Goal: Information Seeking & Learning: Understand process/instructions

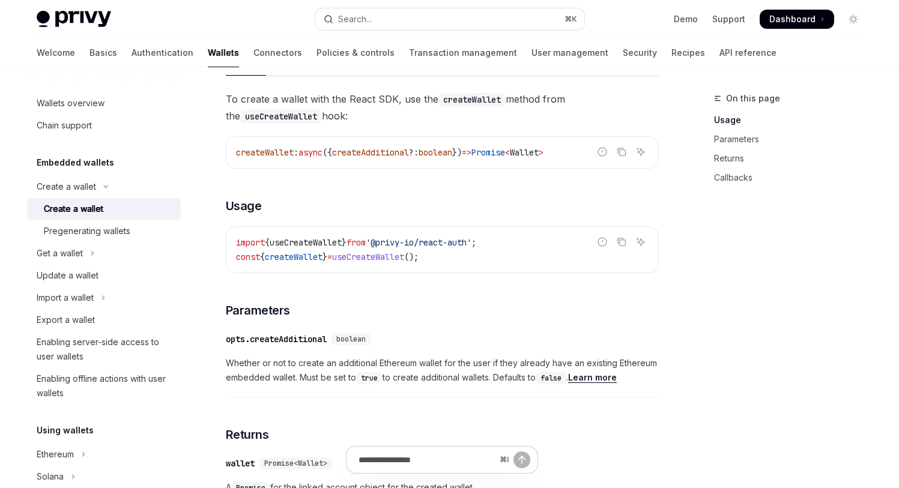
scroll to position [0, 124]
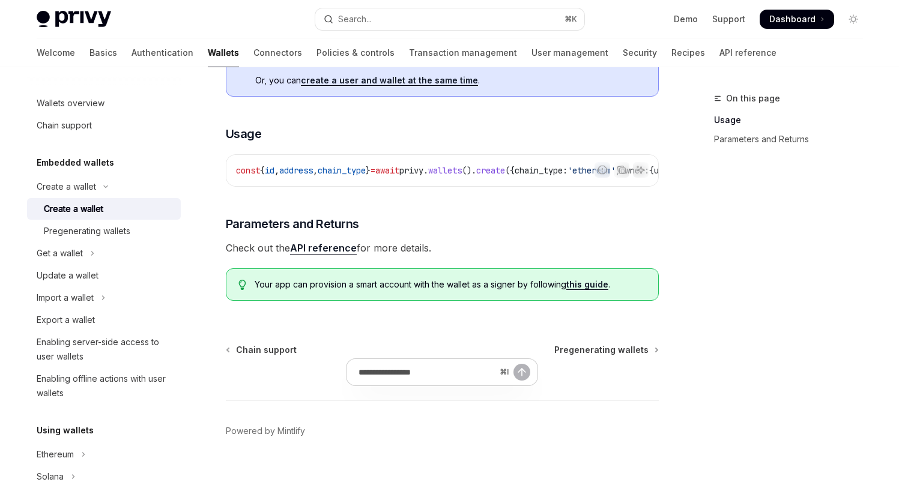
scroll to position [0, 106]
type textarea "*"
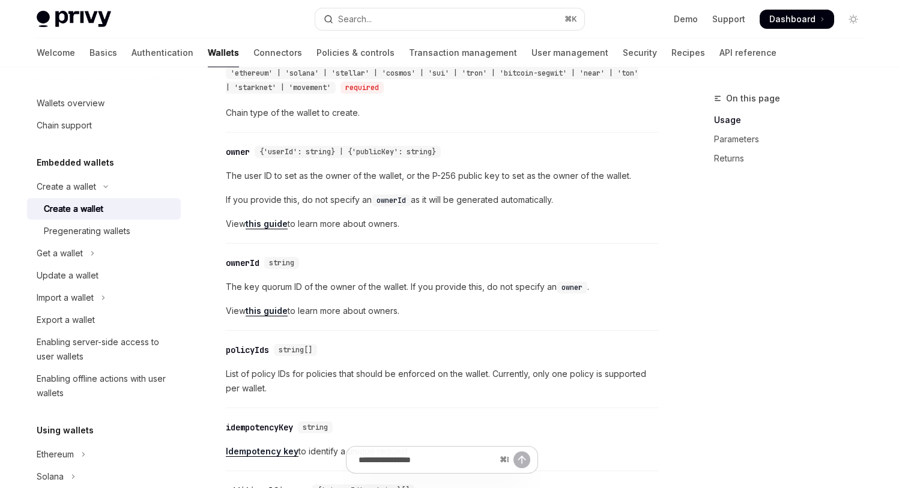
scroll to position [712, 0]
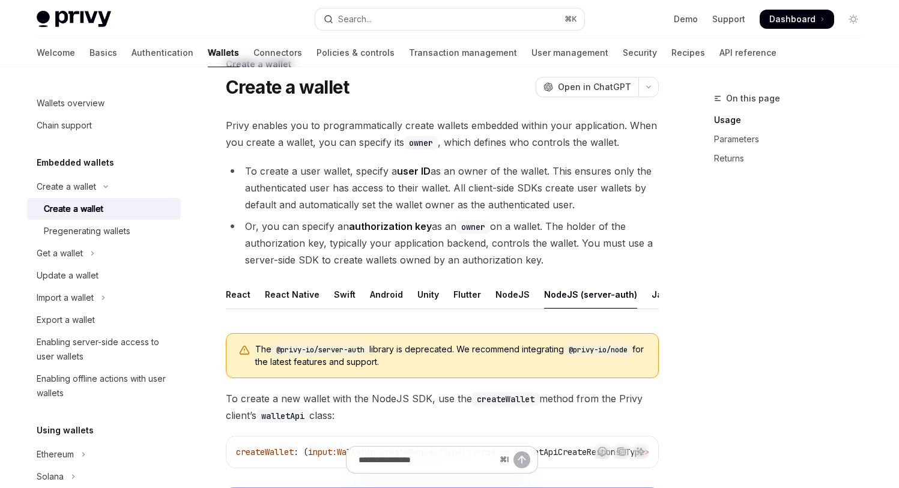
scroll to position [0, 0]
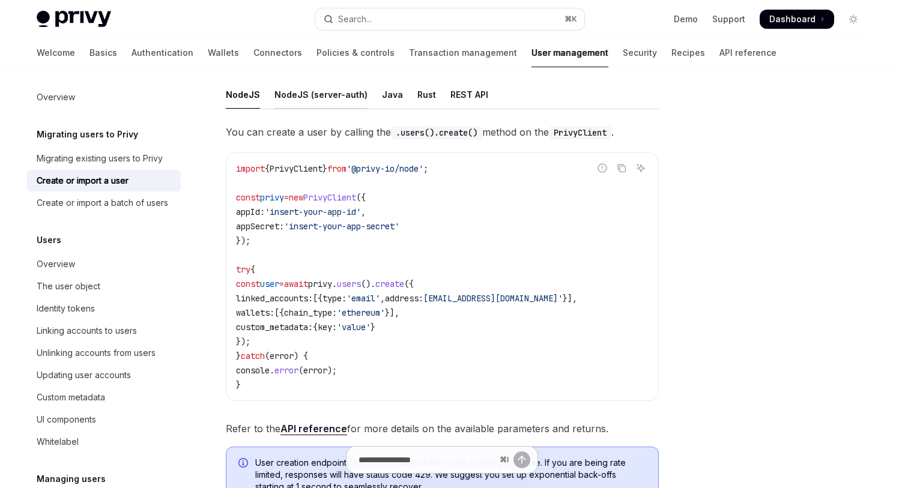
click at [368, 109] on div "NodeJS (server-auth)" at bounding box center [321, 94] width 93 height 28
type textarea "*"
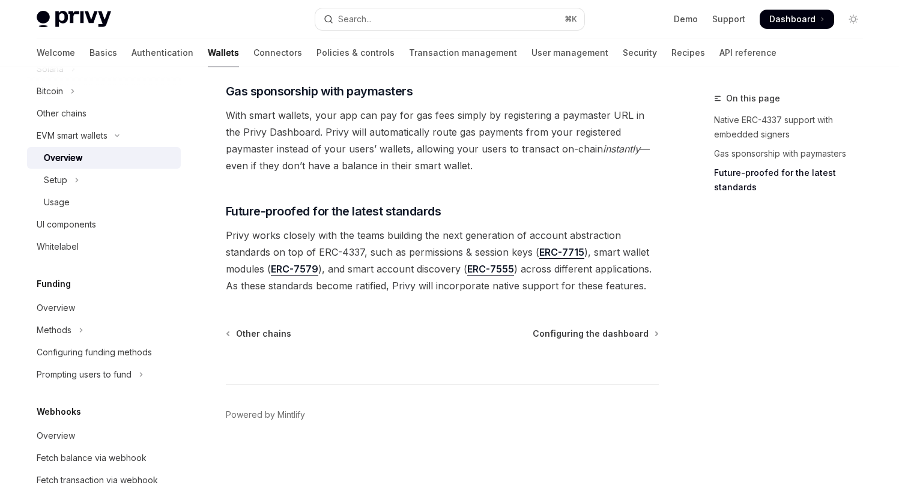
scroll to position [1531, 0]
click at [160, 191] on button "Setup" at bounding box center [104, 180] width 154 height 22
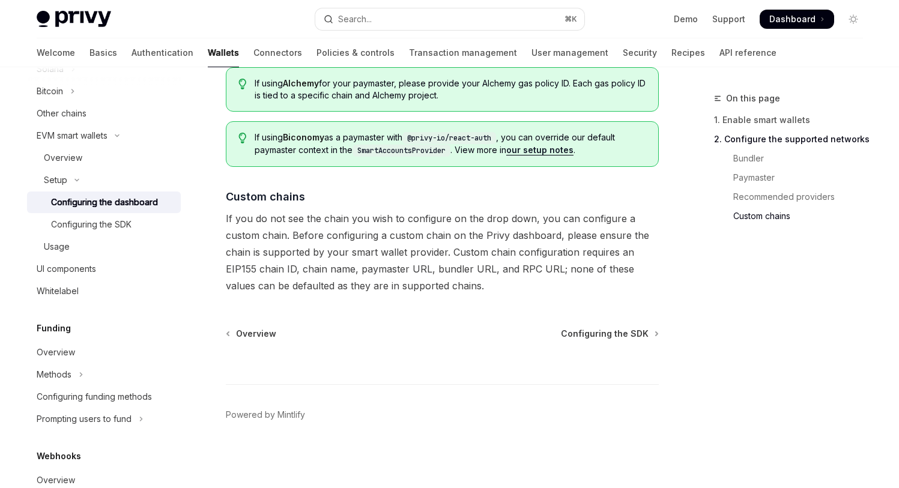
scroll to position [2277, 0]
click at [119, 232] on div "Configuring the SDK" at bounding box center [91, 224] width 80 height 14
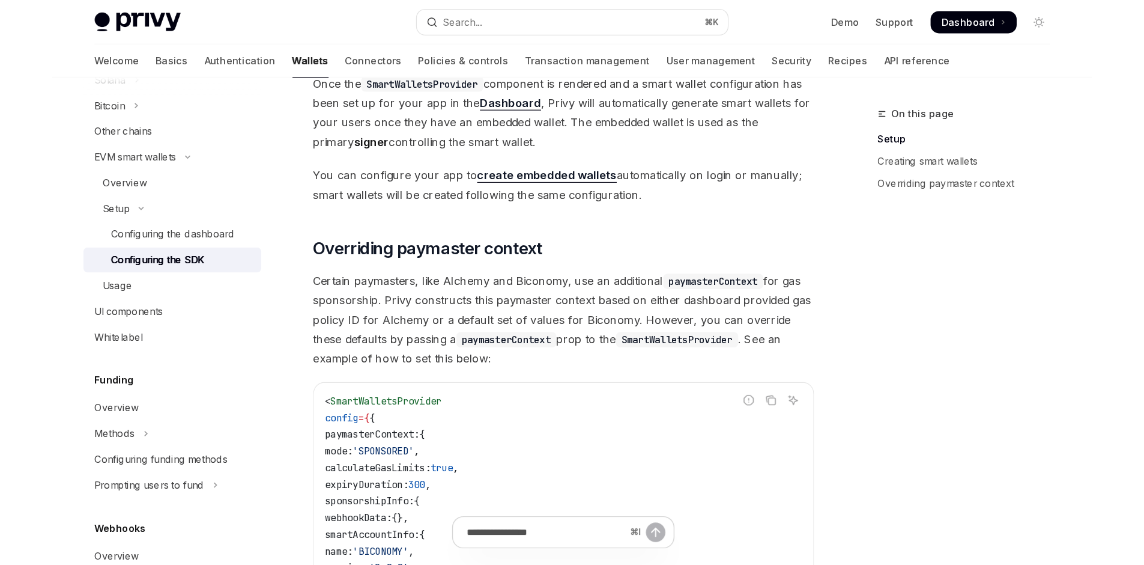
scroll to position [364, 0]
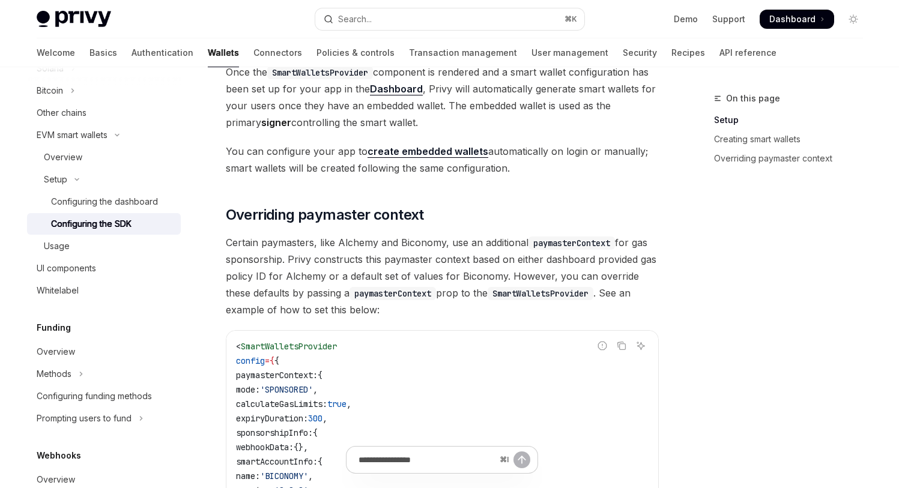
click at [690, 230] on div "On this page Setup Creating smart wallets Overriding paymaster context" at bounding box center [781, 289] width 183 height 397
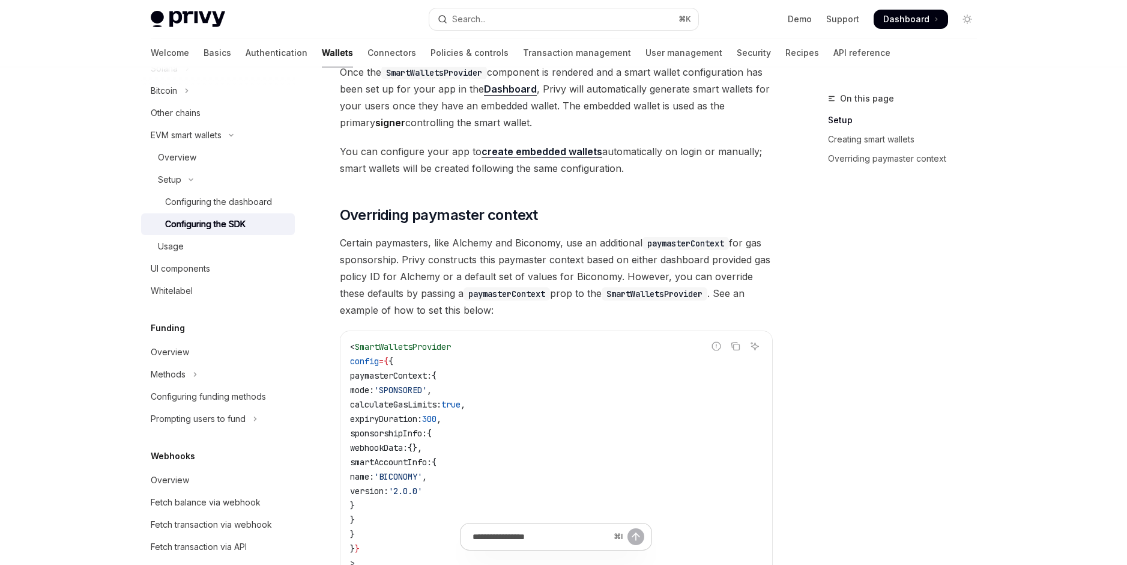
type textarea "*"
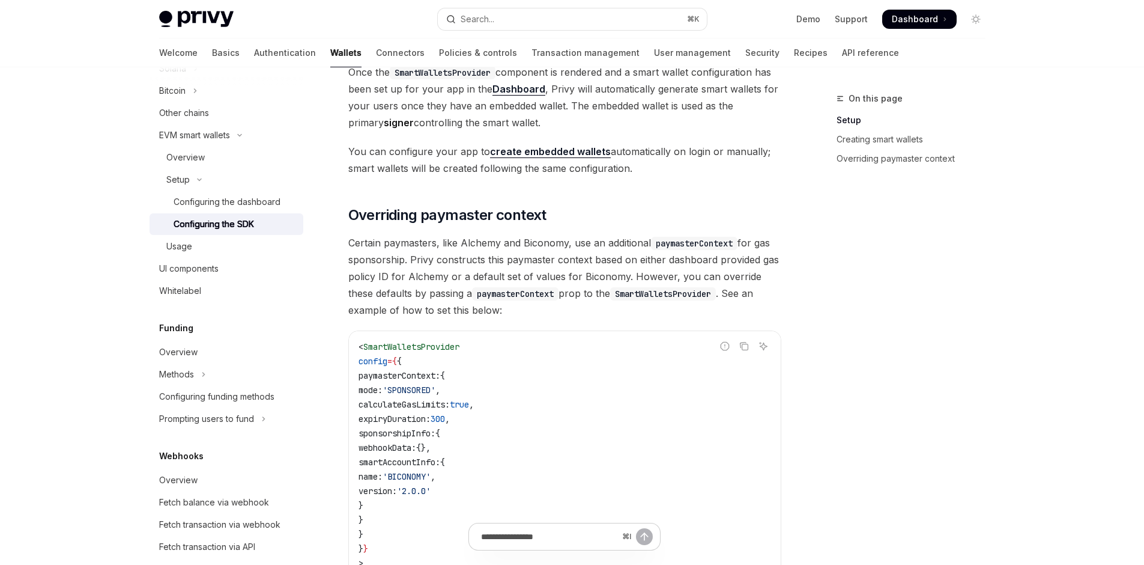
click at [840, 296] on div "On this page Setup Creating smart wallets Overriding paymaster context Setup Co…" at bounding box center [573, 63] width 846 height 1515
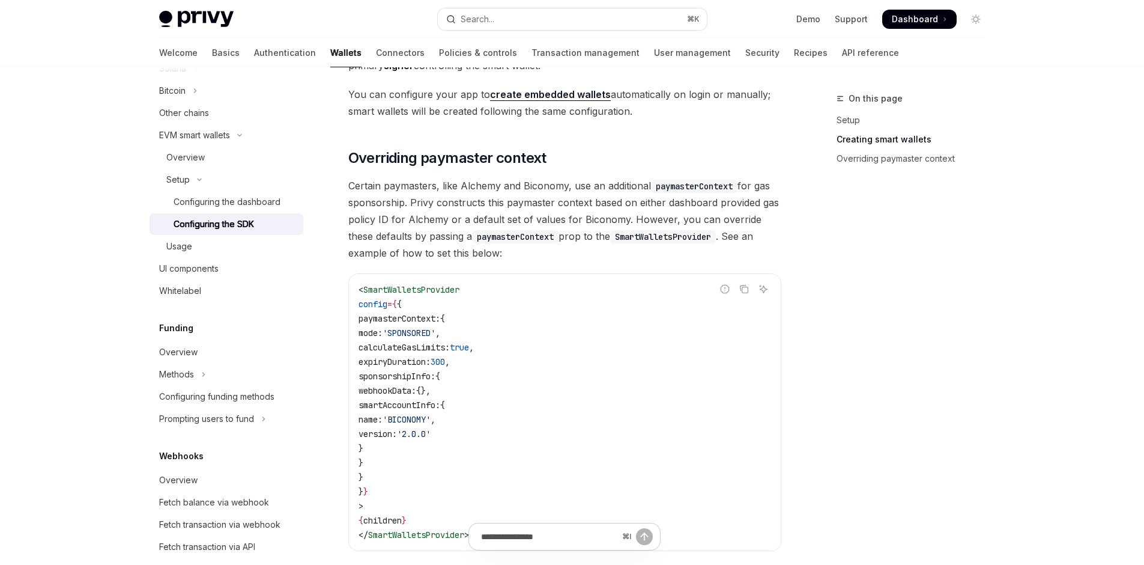
scroll to position [0, 0]
